Goal: Book appointment/travel/reservation

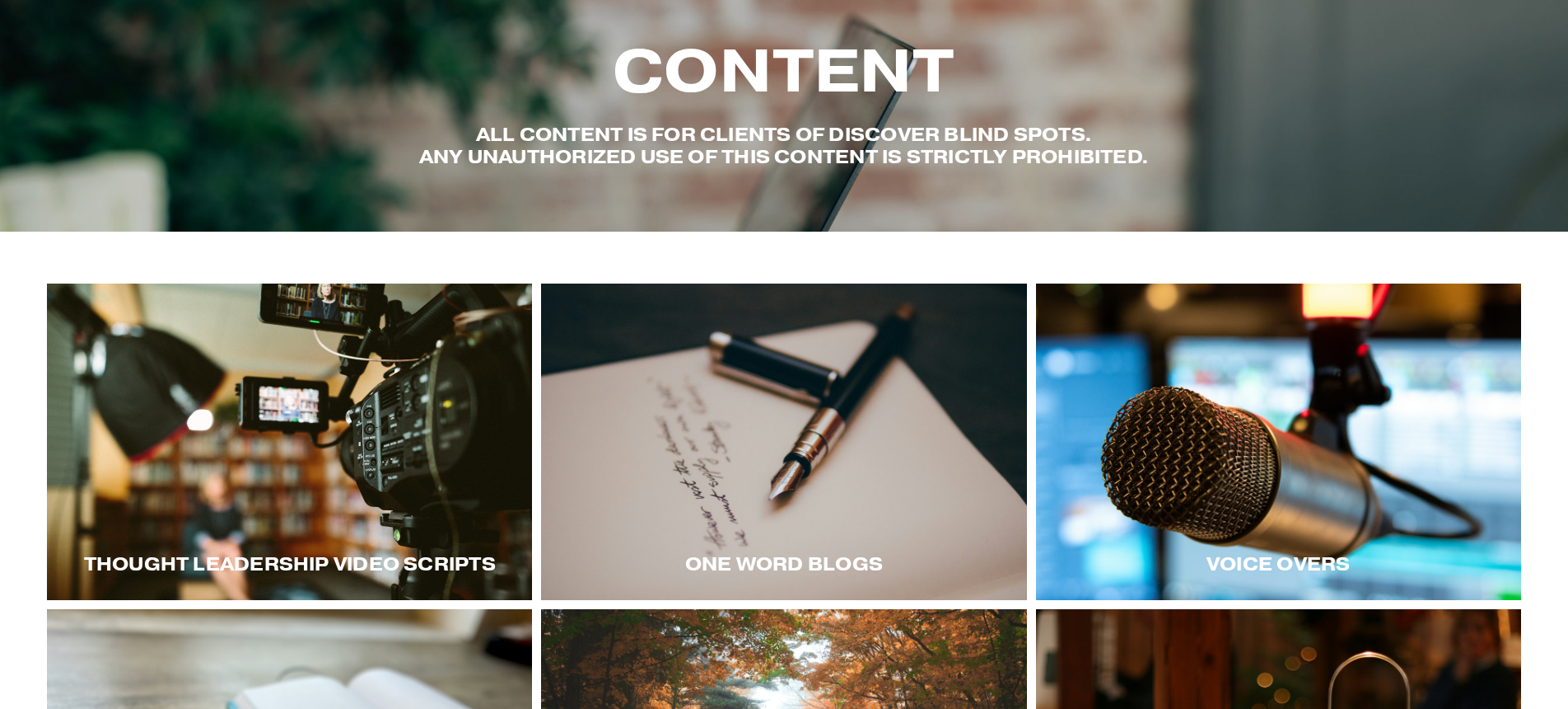
scroll to position [110, 0]
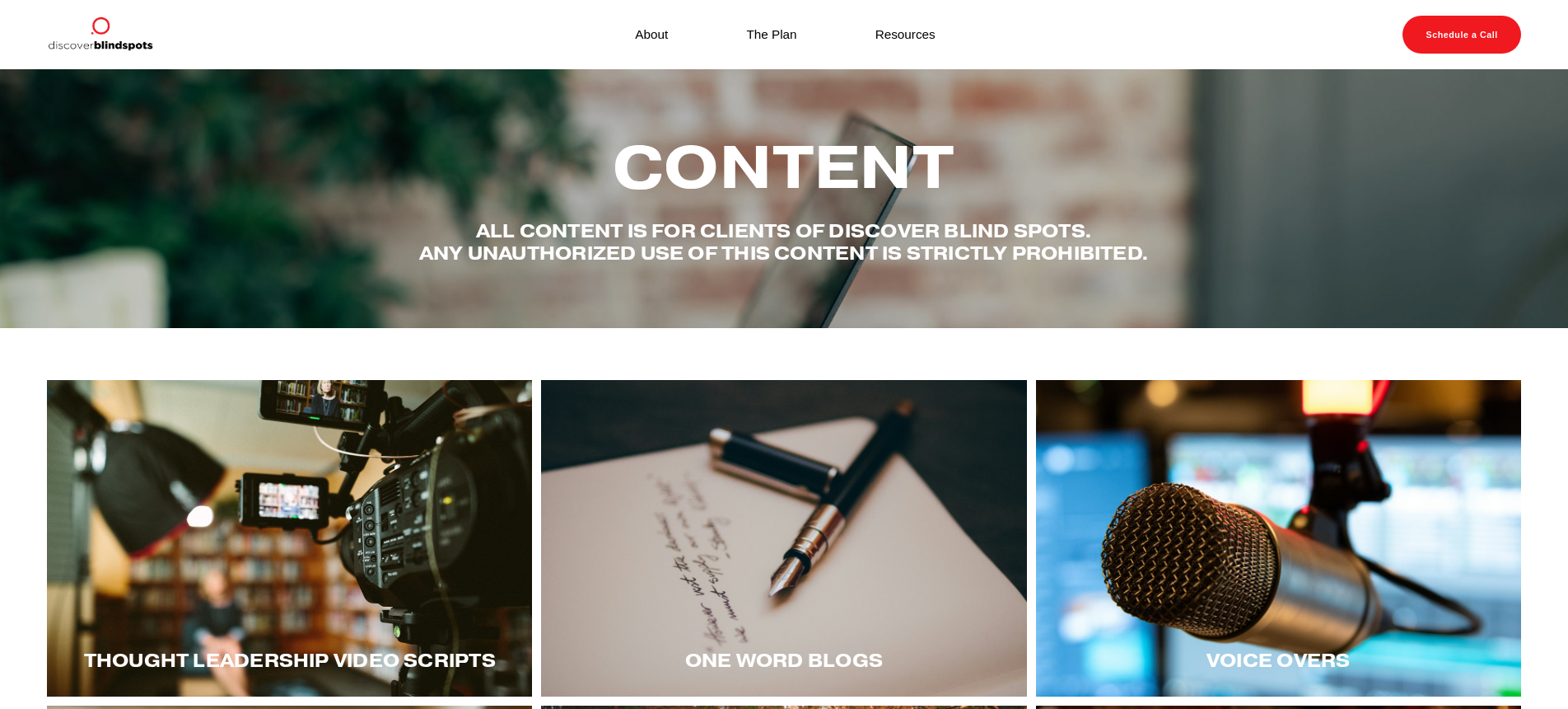
click at [125, 27] on img at bounding box center [99, 35] width 105 height 38
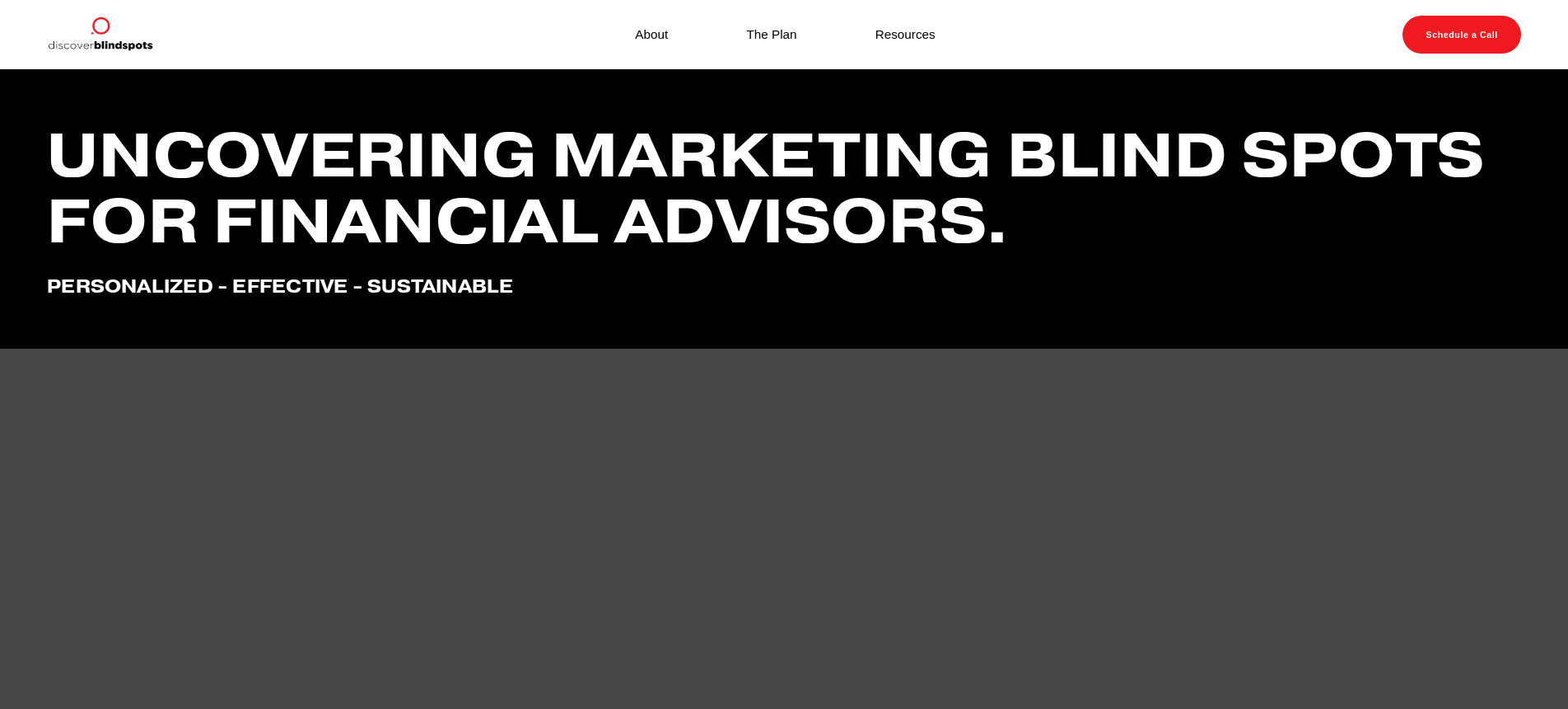
click at [1487, 37] on link "Schedule a Call" at bounding box center [1462, 35] width 119 height 38
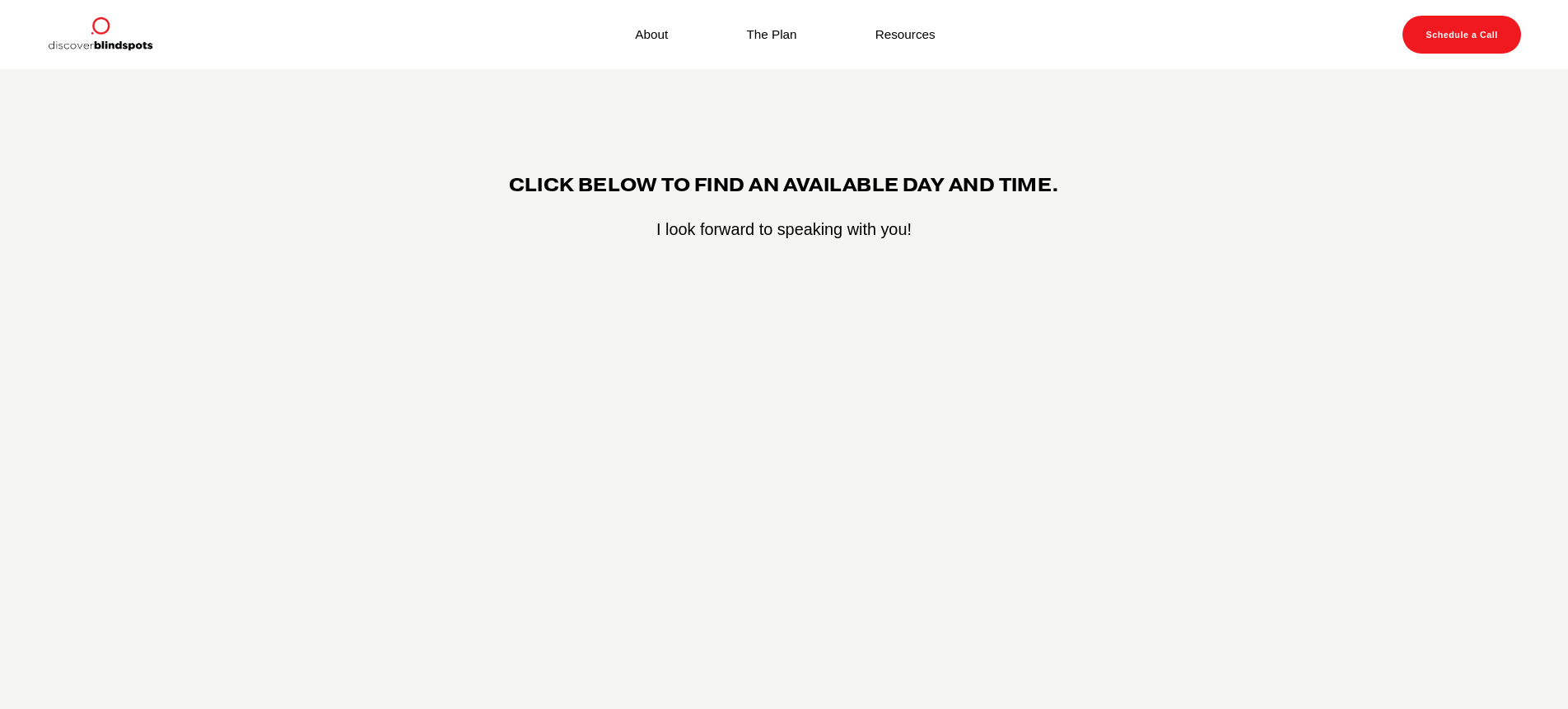
click at [444, 79] on div "CLICK BELOW TO FIND AN AVAILABLE DAY AND TIME. I look forward to speaking with …" at bounding box center [784, 503] width 1568 height 866
